Goal: Find specific page/section: Find specific page/section

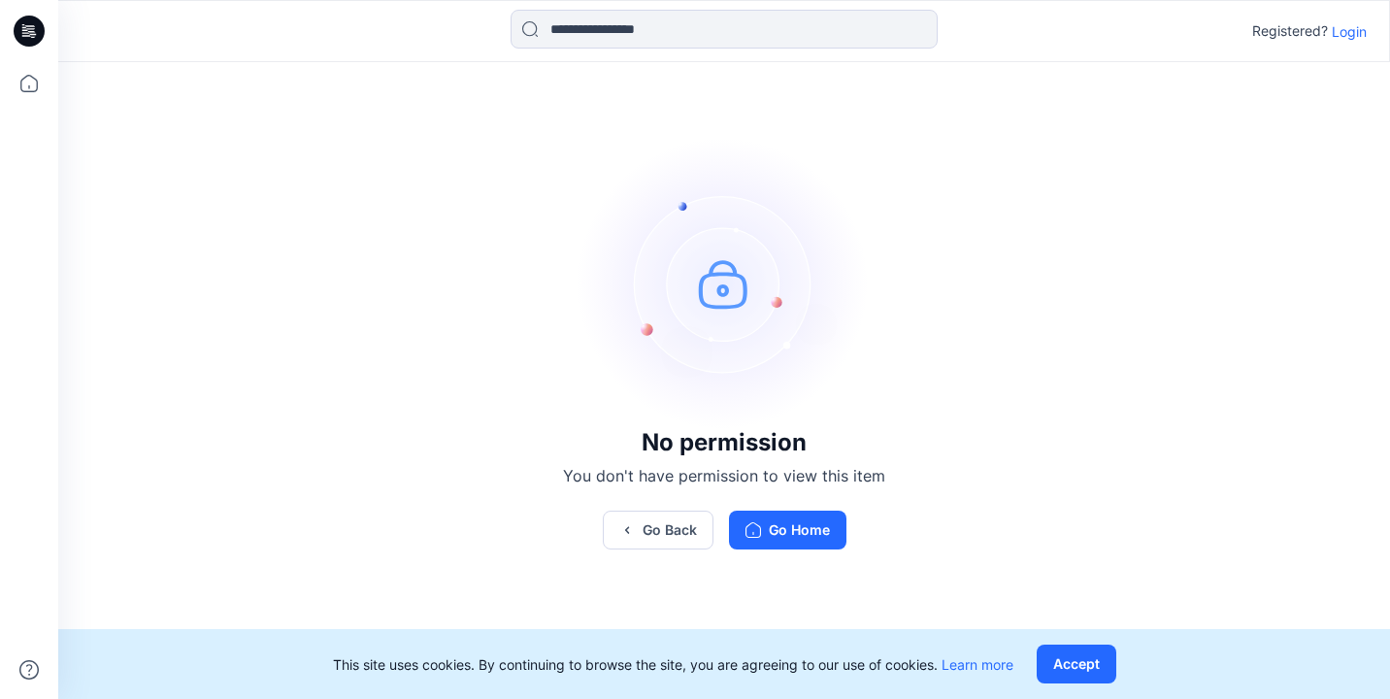
click at [1354, 29] on p "Login" at bounding box center [1348, 31] width 35 height 20
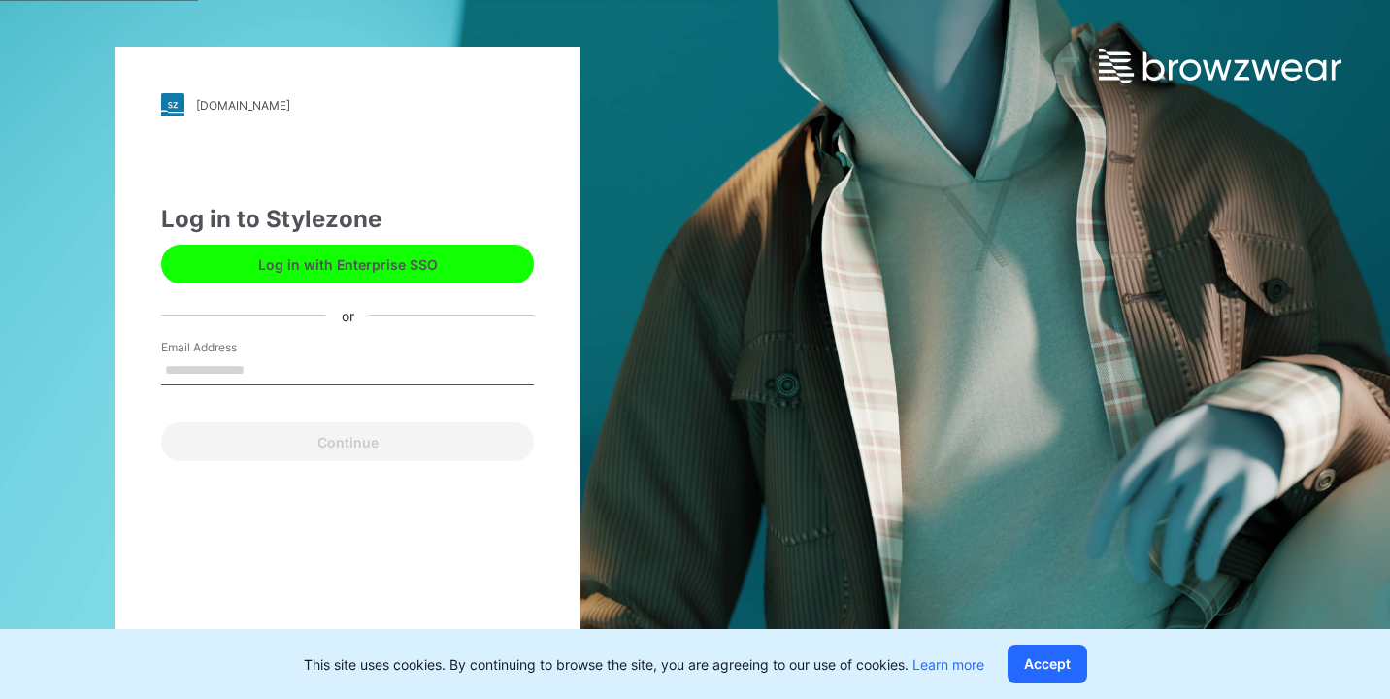
click at [424, 270] on button "Log in with Enterprise SSO" at bounding box center [347, 264] width 373 height 39
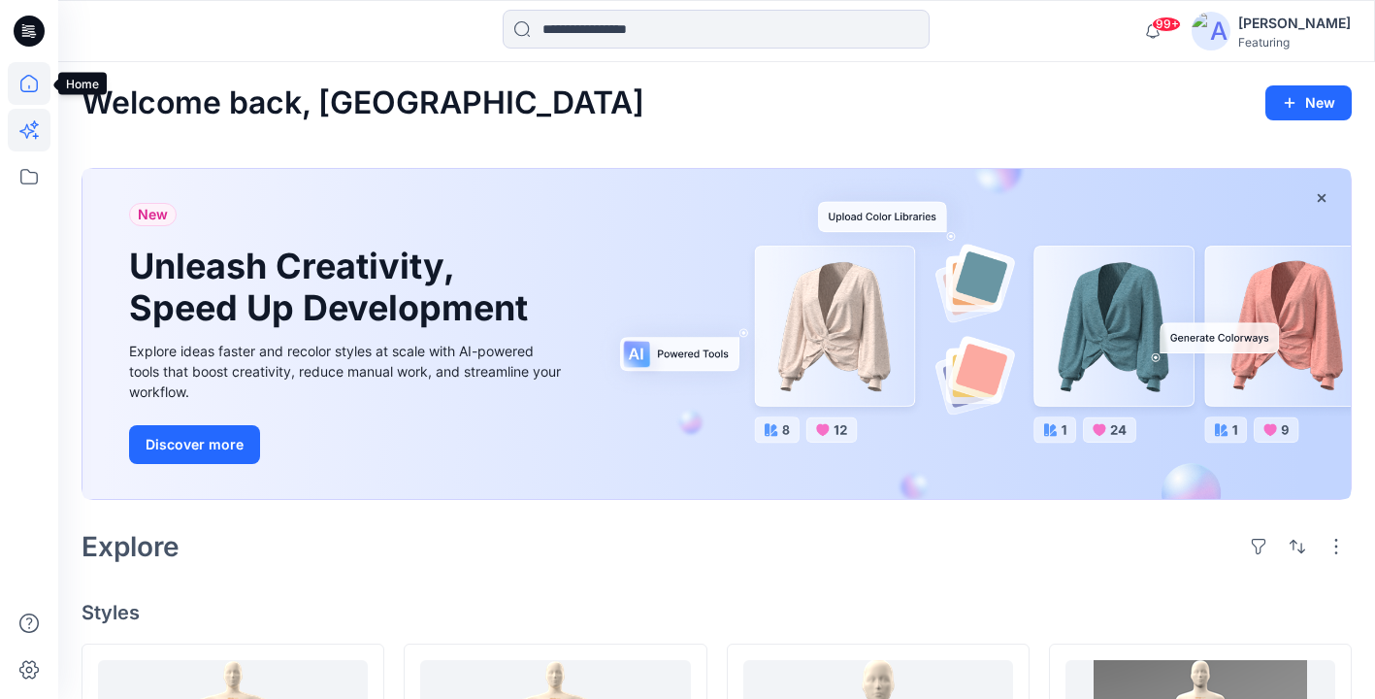
drag, startPoint x: 35, startPoint y: 91, endPoint x: 34, endPoint y: 122, distance: 31.1
click at [35, 91] on icon at bounding box center [28, 83] width 17 height 17
click at [35, 175] on icon at bounding box center [29, 176] width 43 height 43
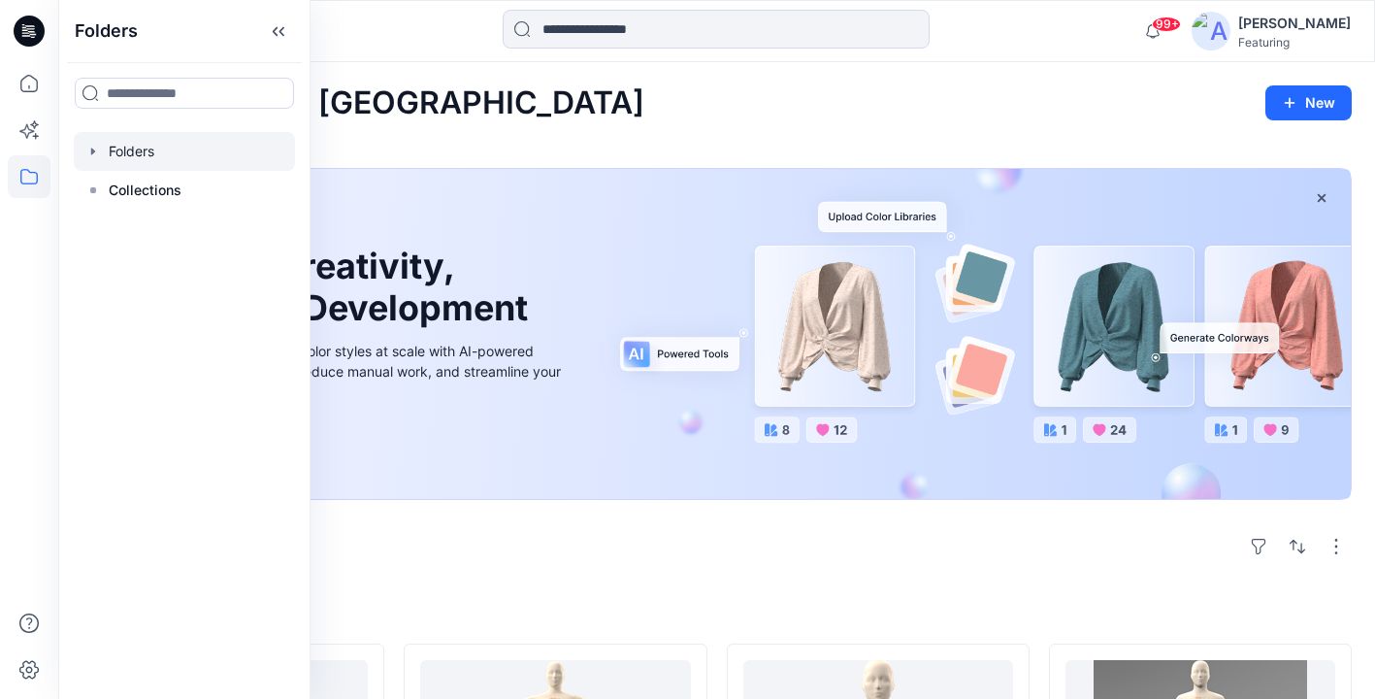
click at [95, 151] on icon "button" at bounding box center [93, 152] width 16 height 16
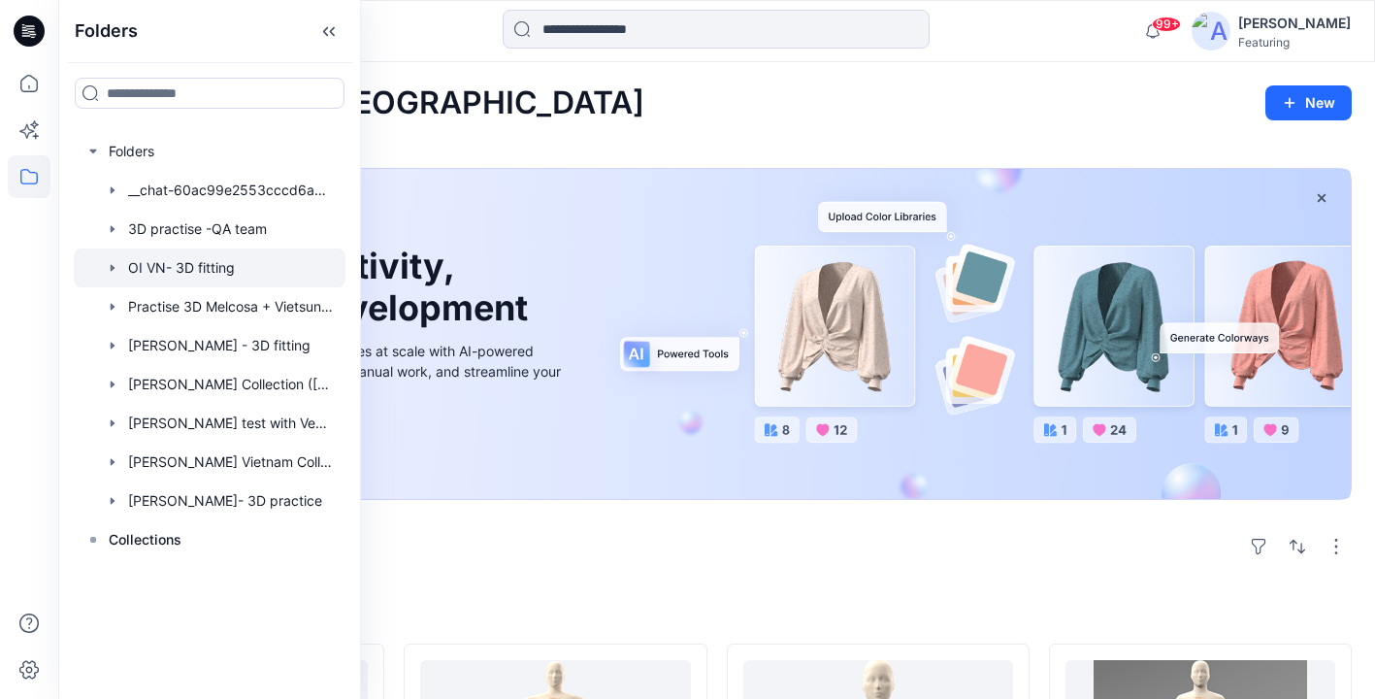
click at [214, 262] on div at bounding box center [210, 267] width 272 height 39
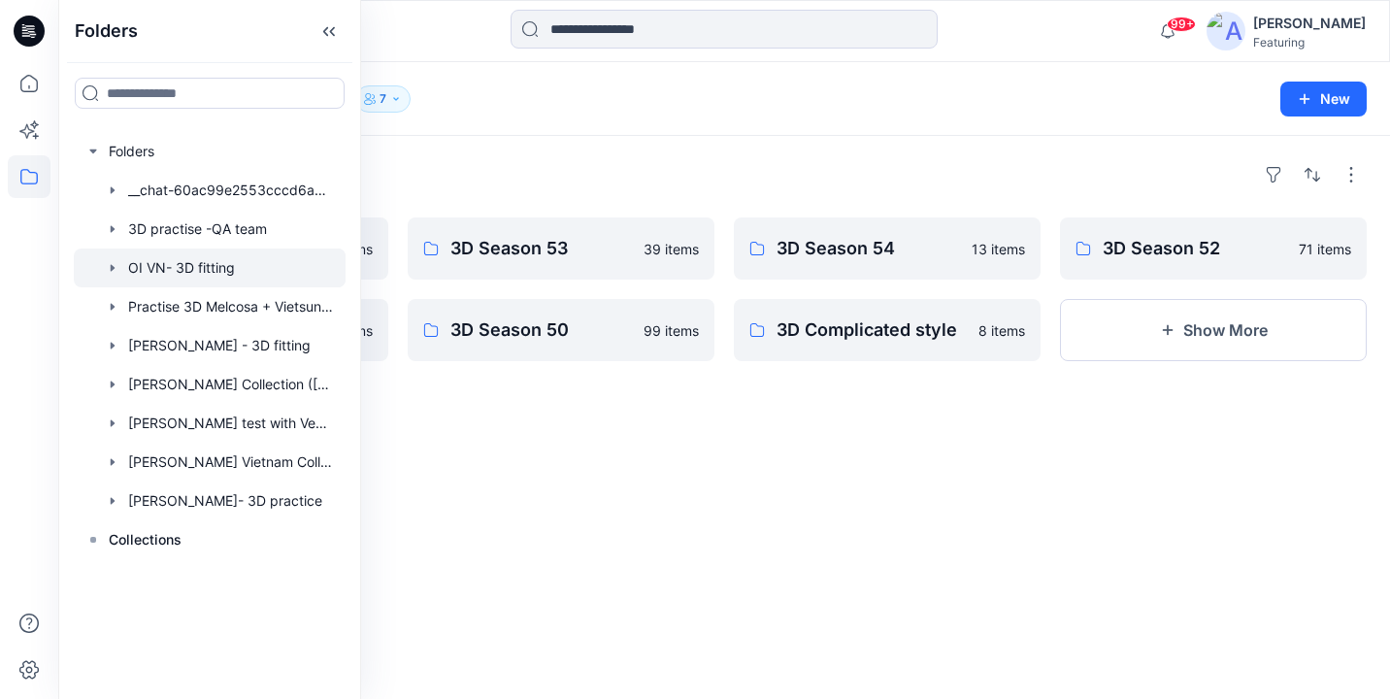
click at [655, 436] on div "Folders 3D SEASON 55 3 items 3D Season 51 78 items 3D Season 53 39 items 3D Sea…" at bounding box center [723, 417] width 1331 height 563
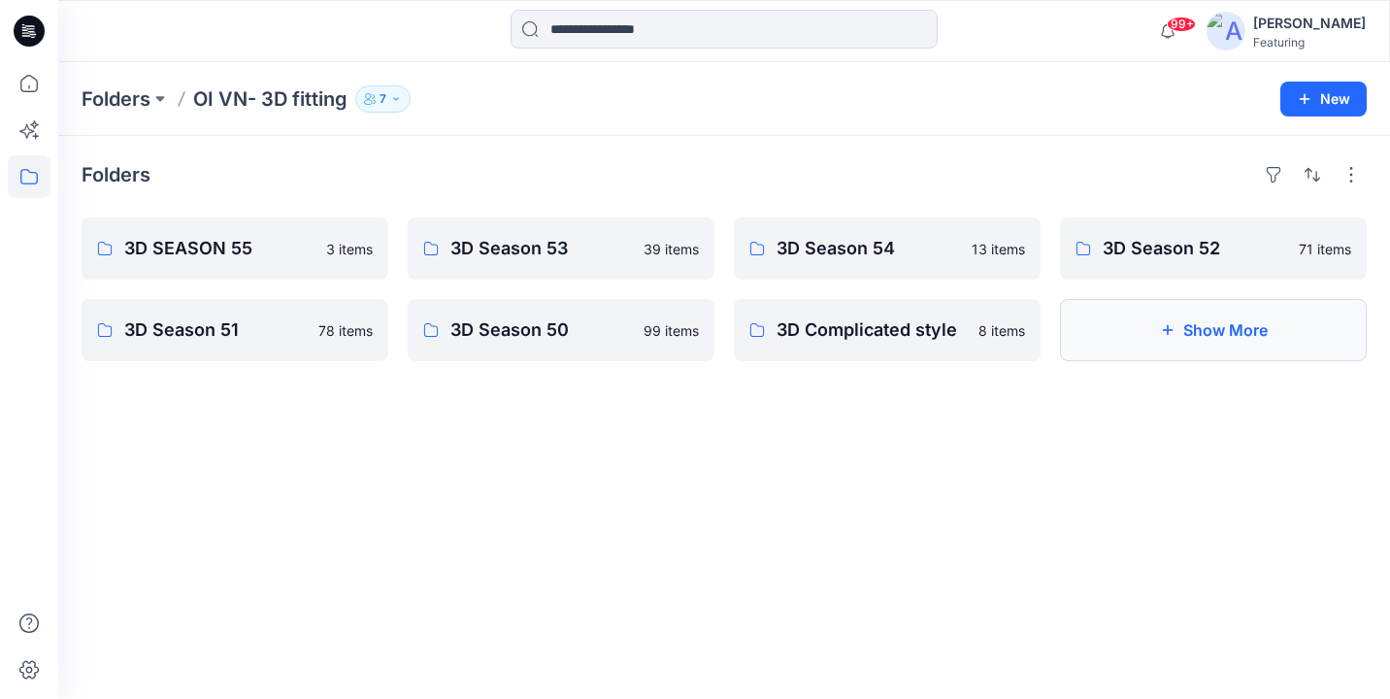
click at [1230, 327] on button "Show More" at bounding box center [1213, 330] width 307 height 62
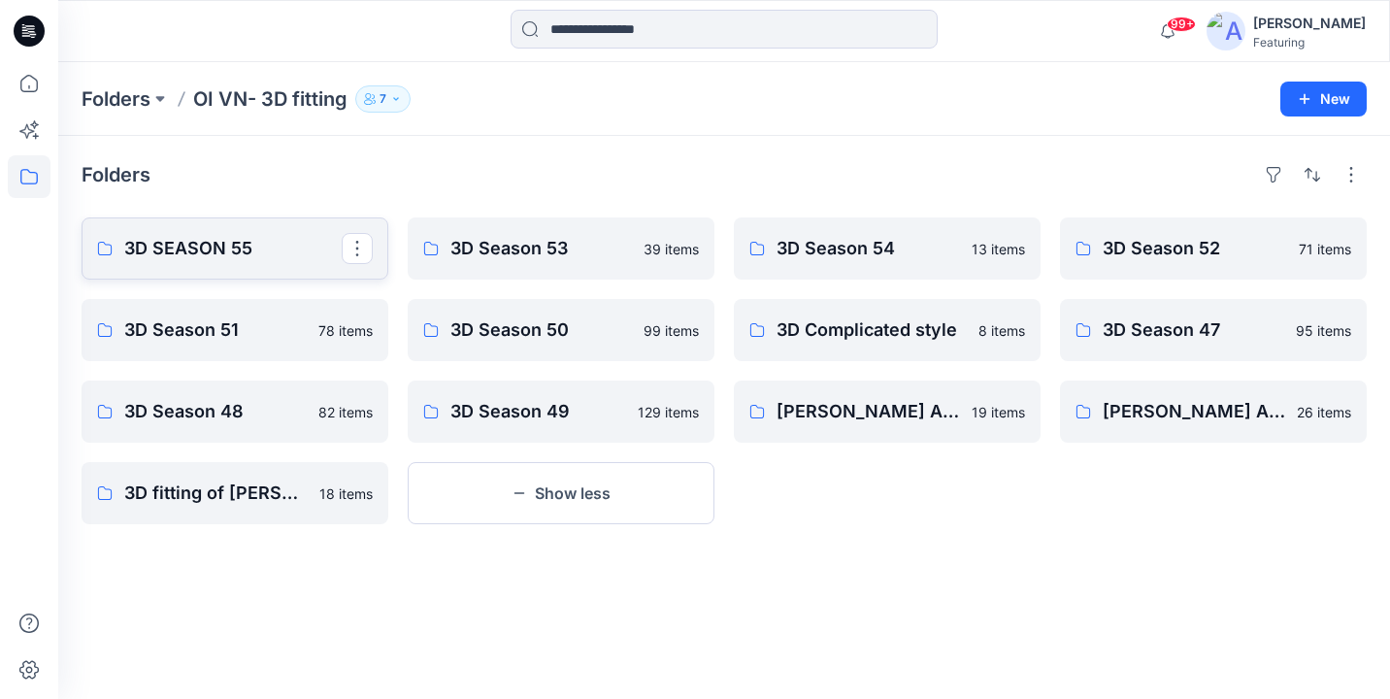
click at [215, 248] on p "3D SEASON 55" at bounding box center [232, 248] width 217 height 27
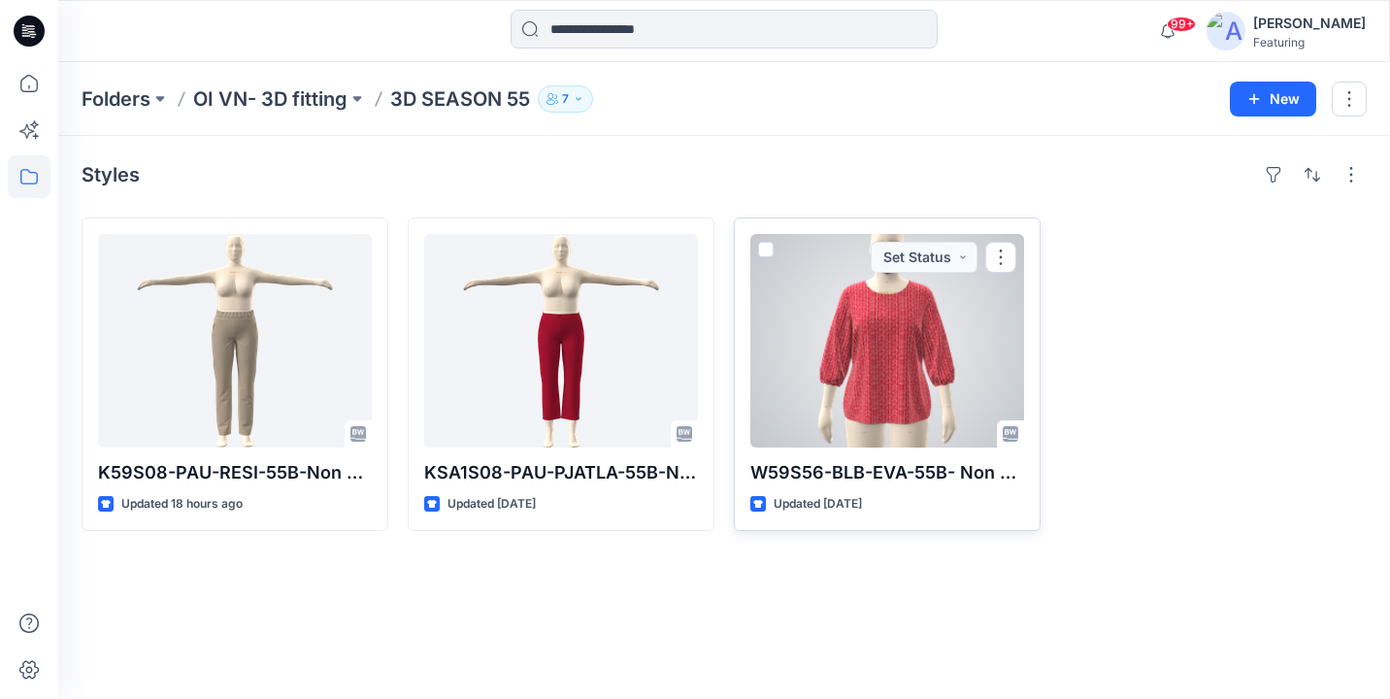
click at [843, 359] on div at bounding box center [887, 340] width 274 height 213
